Goal: Find specific page/section: Find specific page/section

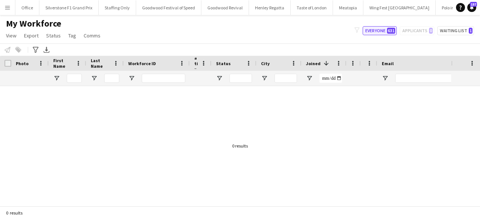
click at [376, 34] on button "Everyone 631" at bounding box center [379, 30] width 34 height 9
click at [378, 28] on button "Everyone 631" at bounding box center [379, 30] width 34 height 9
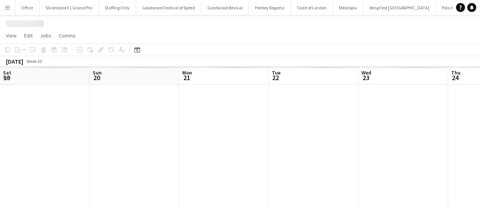
scroll to position [0, 383]
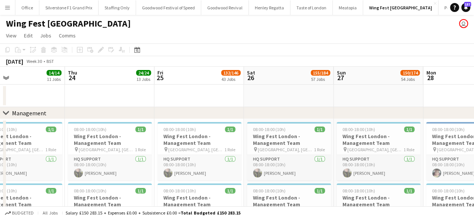
click at [8, 7] on app-icon "Menu" at bounding box center [7, 7] width 6 height 6
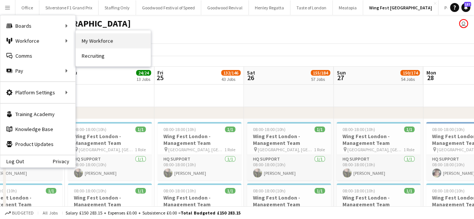
click at [100, 43] on link "My Workforce" at bounding box center [113, 40] width 75 height 15
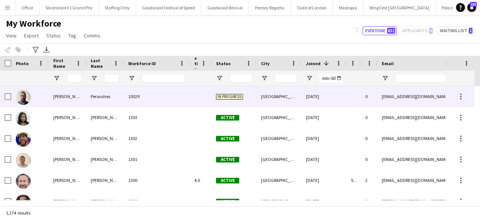
click at [108, 100] on div "Perandres" at bounding box center [104, 96] width 37 height 21
